Goal: Use online tool/utility: Utilize a website feature to perform a specific function

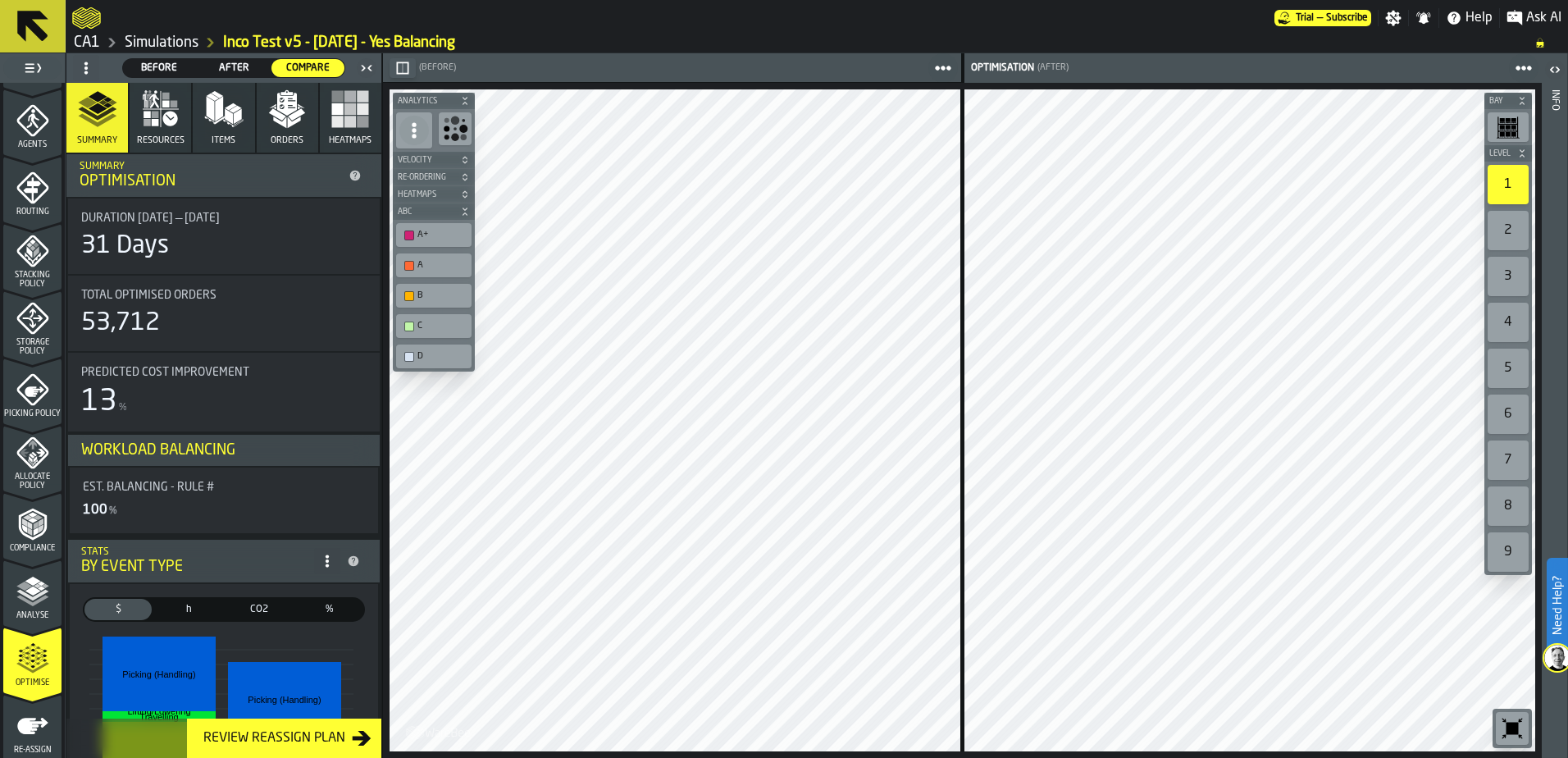
scroll to position [537, 0]
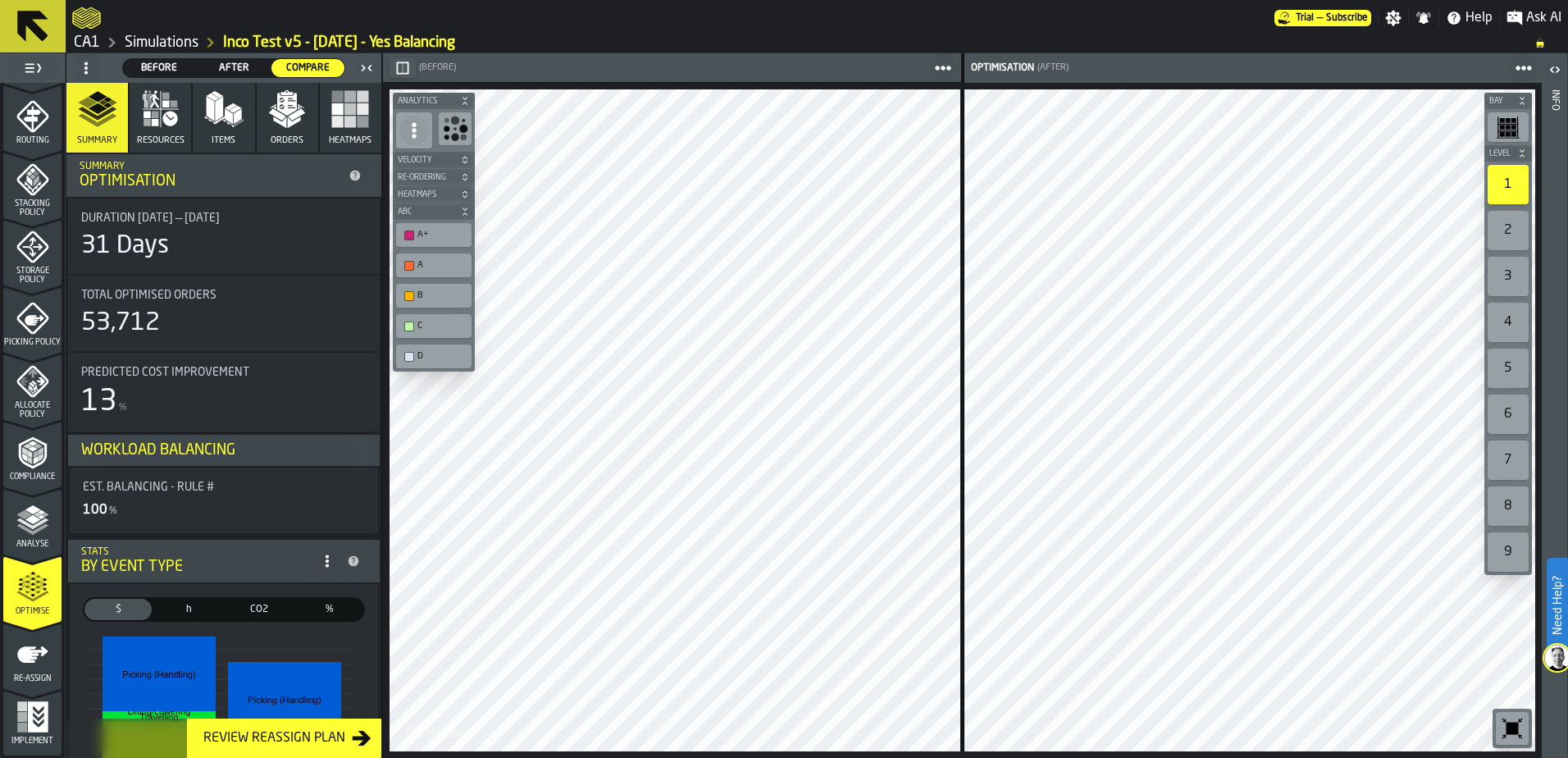
click at [35, 542] on span "Analyse" at bounding box center [32, 544] width 58 height 9
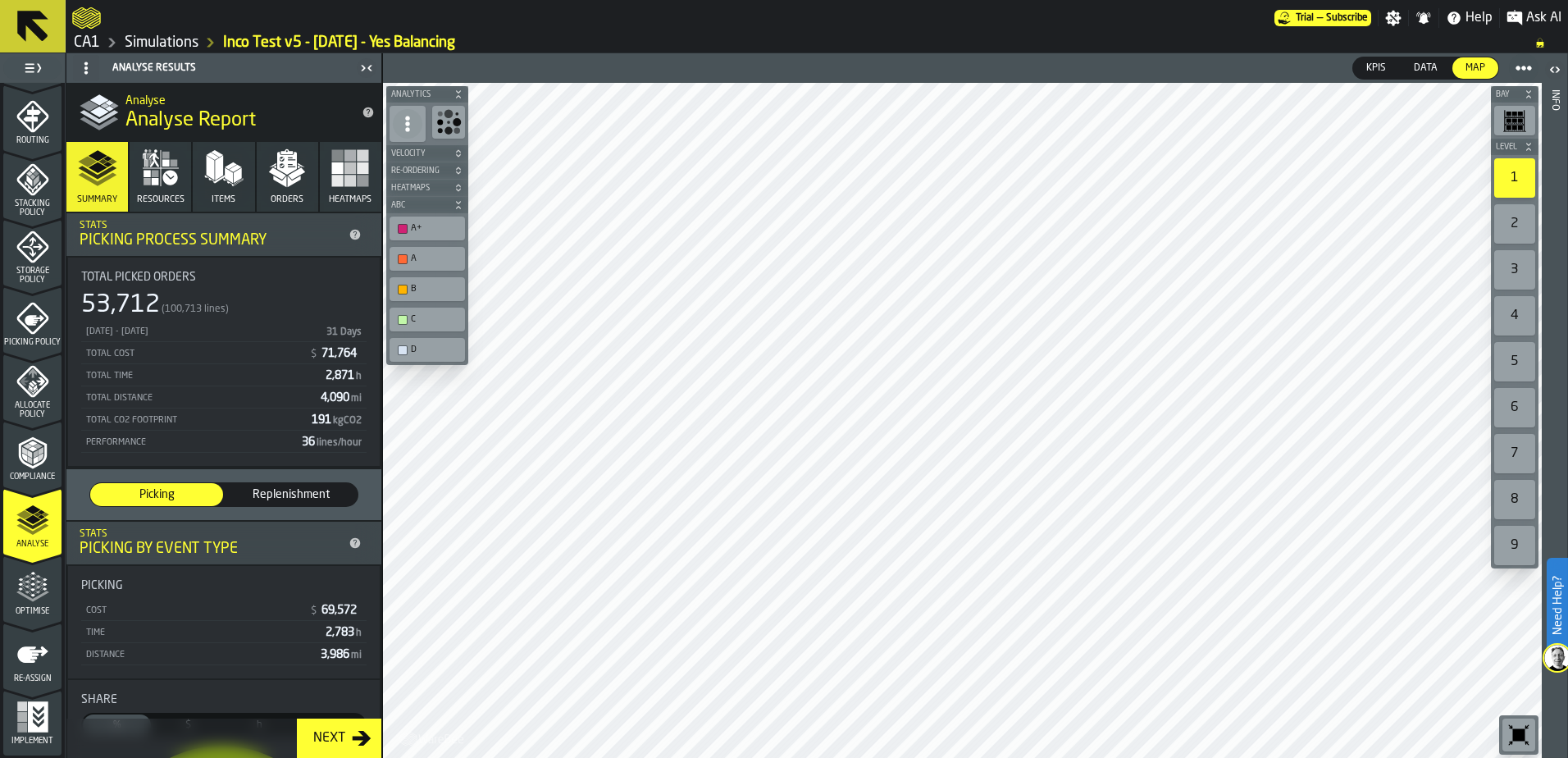
click at [361, 66] on icon "button-toggle-Close me" at bounding box center [367, 67] width 20 height 20
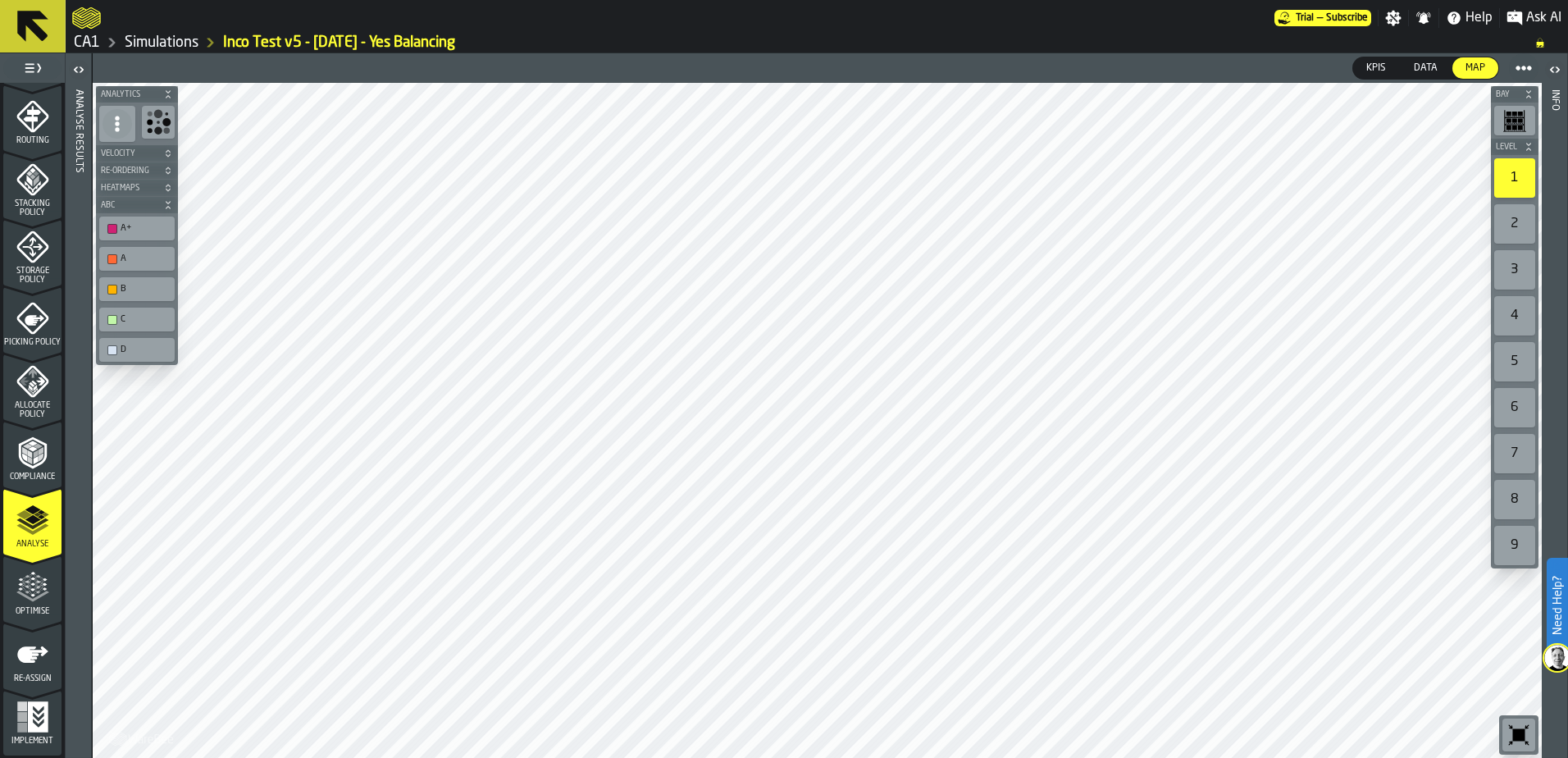
click at [23, 594] on icon "menu Optimise" at bounding box center [33, 588] width 33 height 33
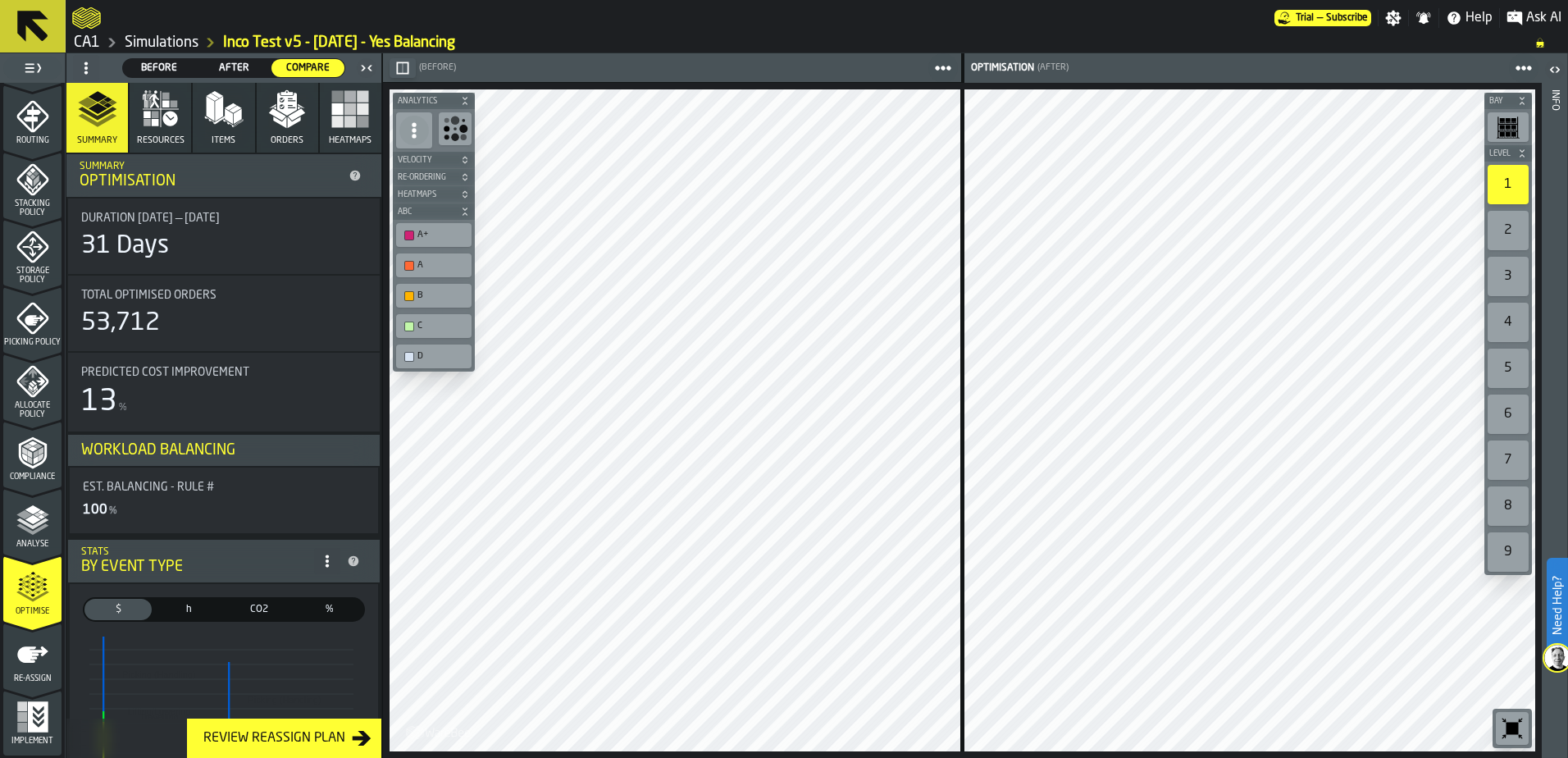
click at [226, 67] on span "After" at bounding box center [234, 67] width 60 height 15
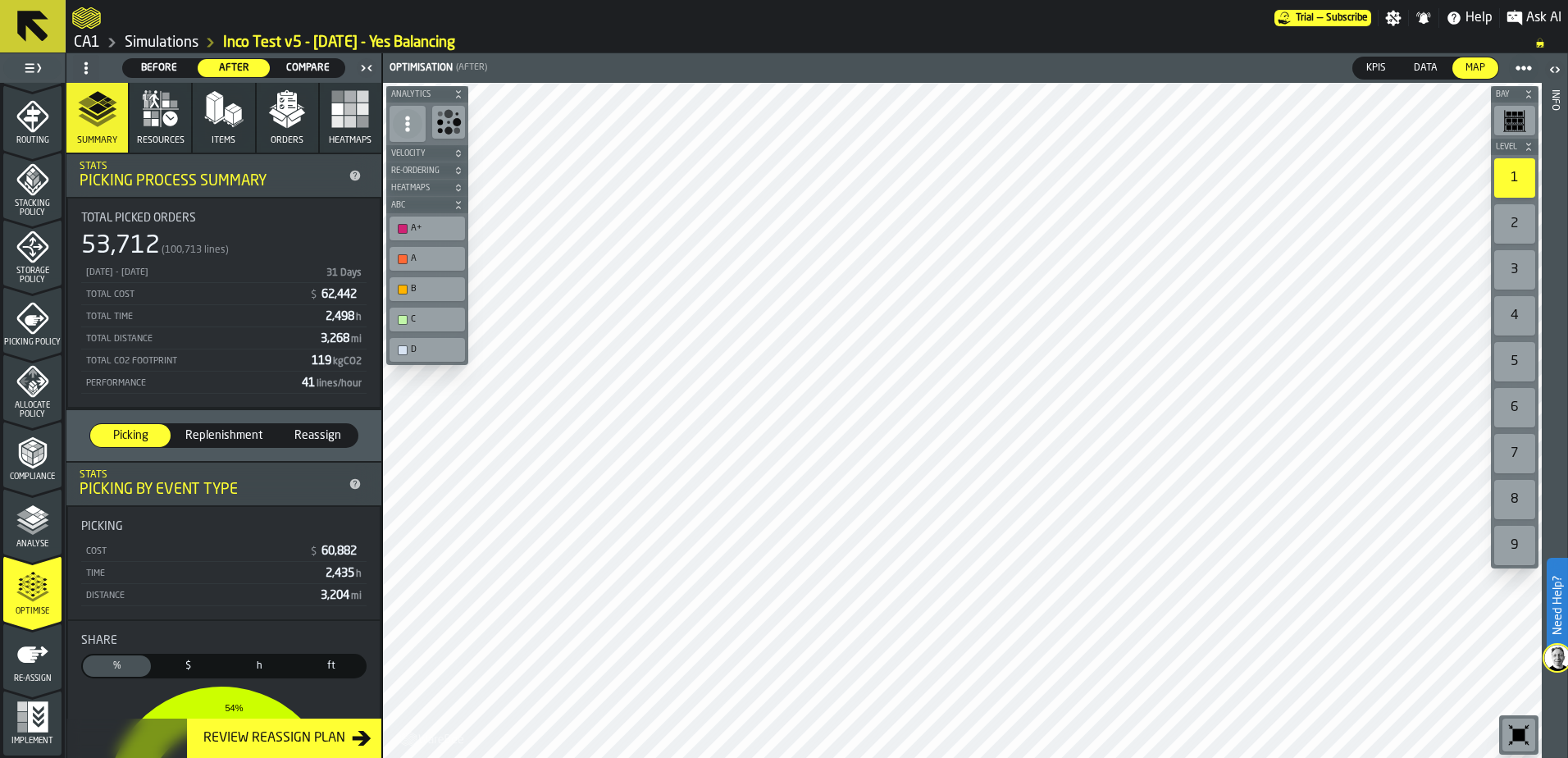
click at [1075, 414] on div at bounding box center [963, 421] width 1159 height 675
click at [372, 70] on icon "button-toggle-Close me" at bounding box center [367, 67] width 20 height 20
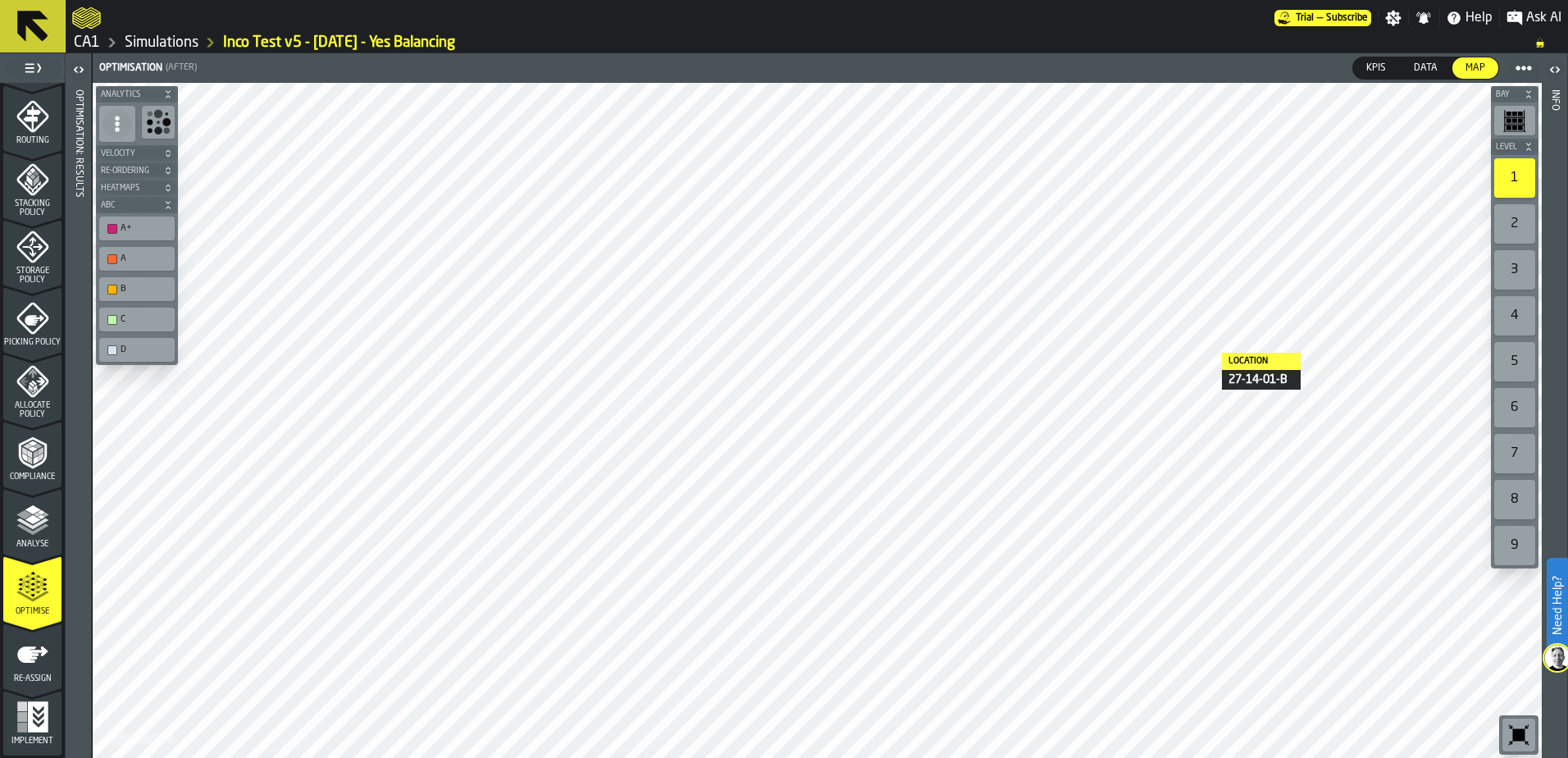
click at [1206, 353] on div at bounding box center [817, 421] width 1450 height 675
click at [1521, 225] on div "2" at bounding box center [1514, 224] width 41 height 40
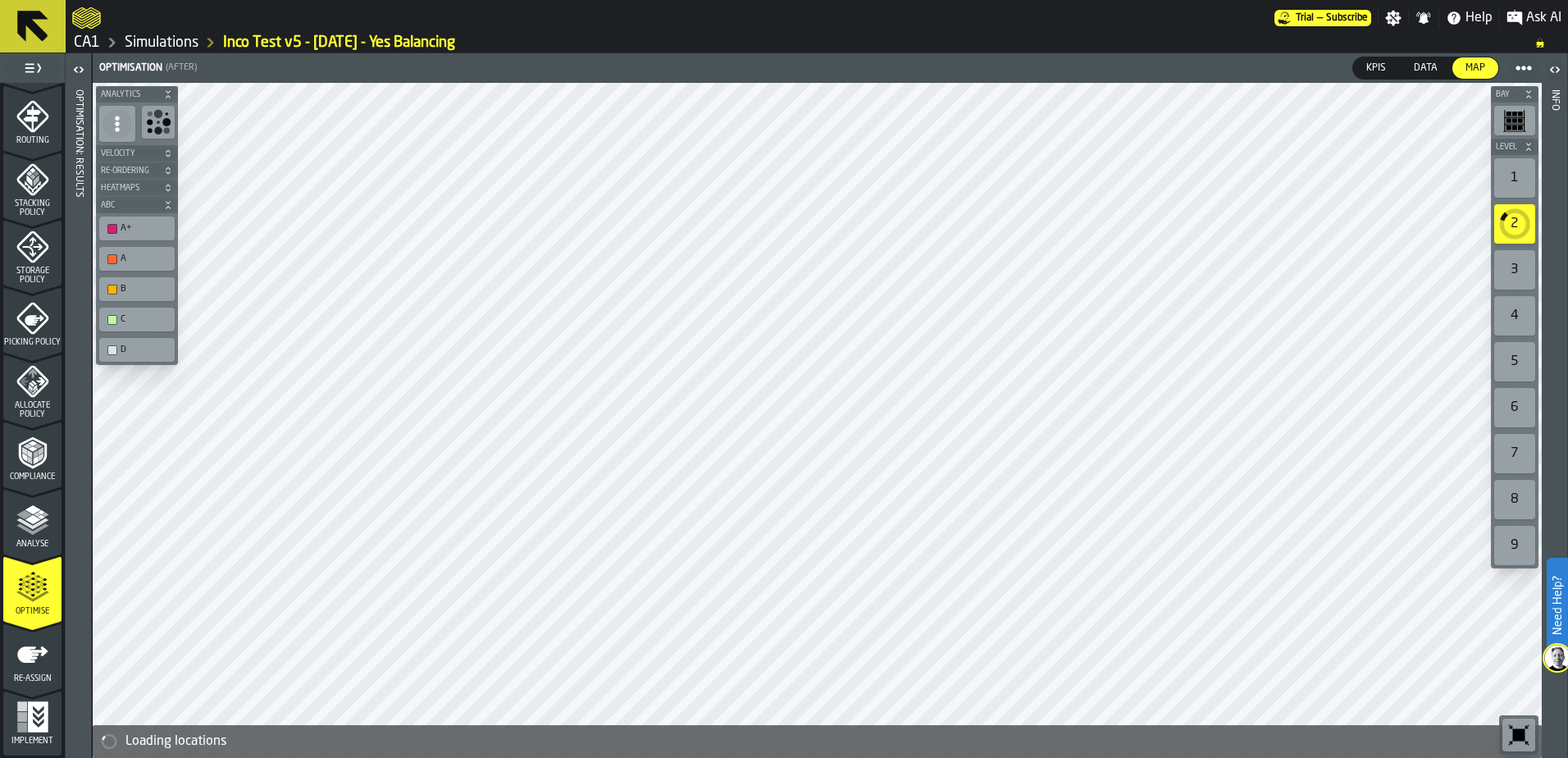
click at [1512, 168] on div "1" at bounding box center [1514, 178] width 41 height 40
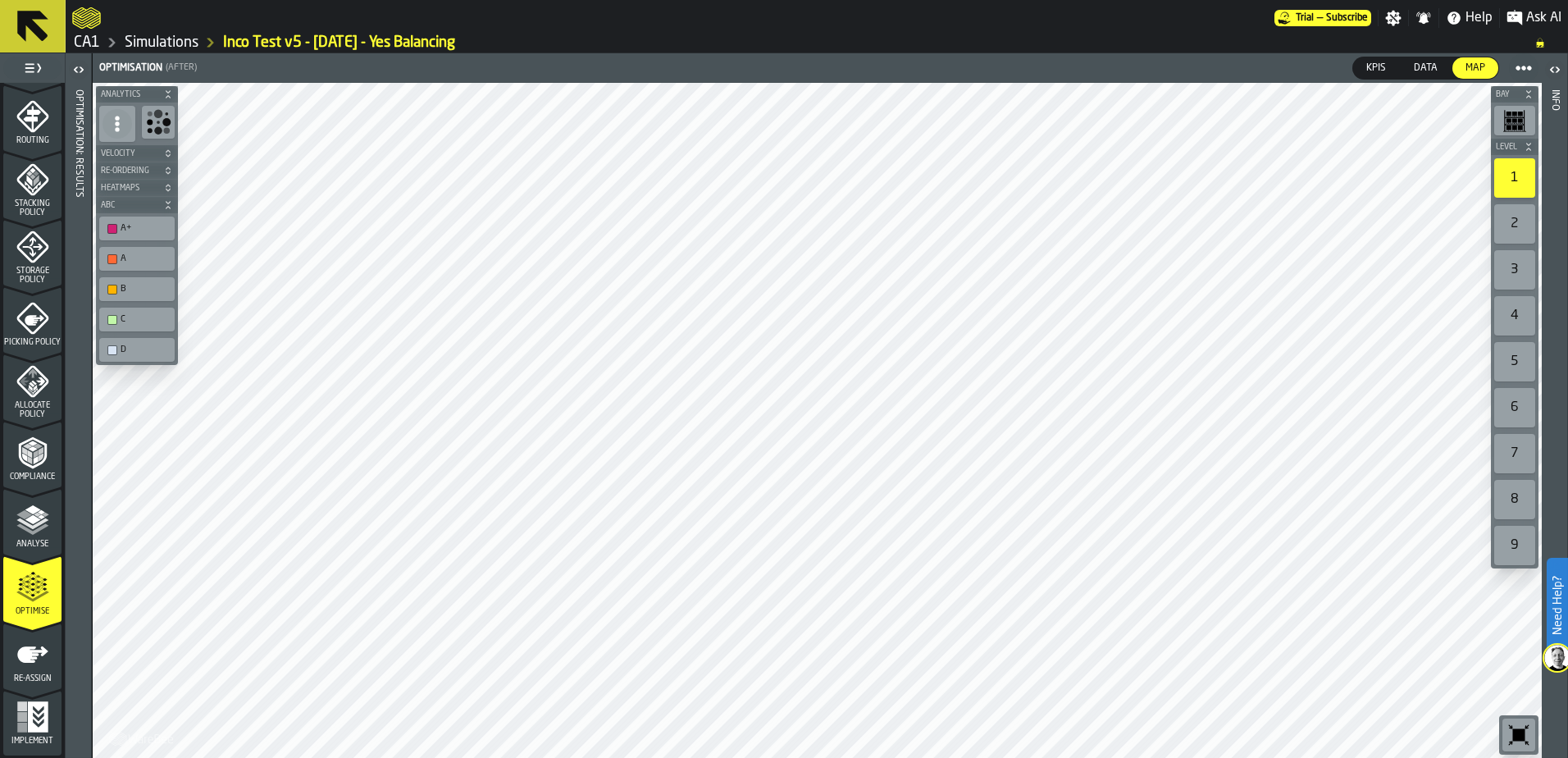
click at [1514, 202] on label "2" at bounding box center [1514, 223] width 48 height 46
click at [1516, 181] on div "1" at bounding box center [1514, 178] width 41 height 40
